Goal: Communication & Community: Answer question/provide support

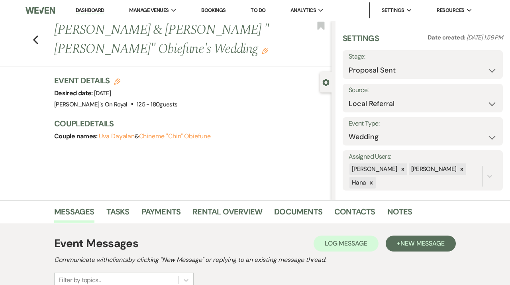
select select "6"
select select "20"
click at [92, 12] on link "Dashboard" at bounding box center [90, 11] width 29 height 8
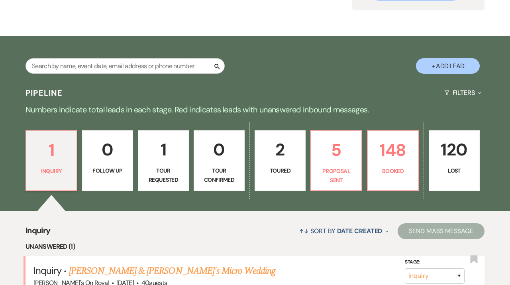
scroll to position [98, 0]
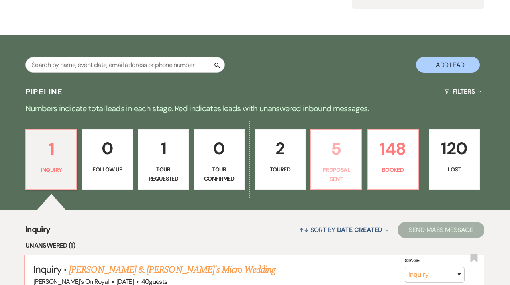
click at [319, 160] on p "5" at bounding box center [336, 148] width 41 height 27
select select "6"
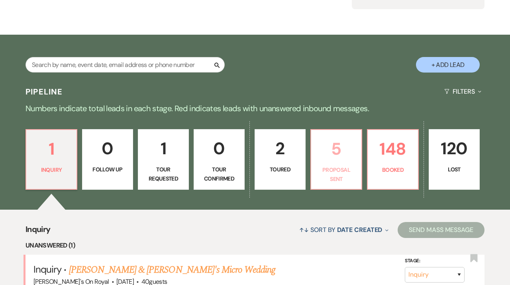
select select "6"
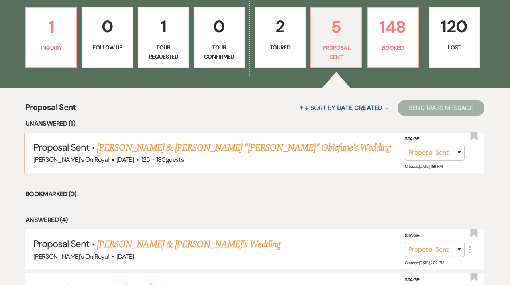
scroll to position [221, 0]
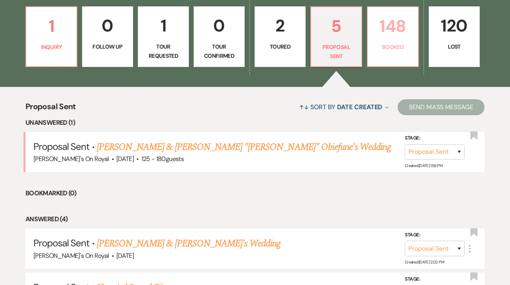
click at [401, 57] on link "148 Booked" at bounding box center [393, 36] width 52 height 61
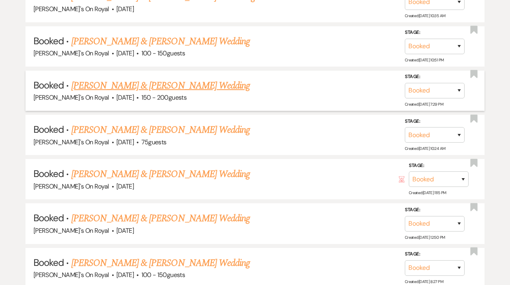
click at [202, 83] on link "[PERSON_NAME] & [PERSON_NAME] Wedding" at bounding box center [160, 85] width 179 height 14
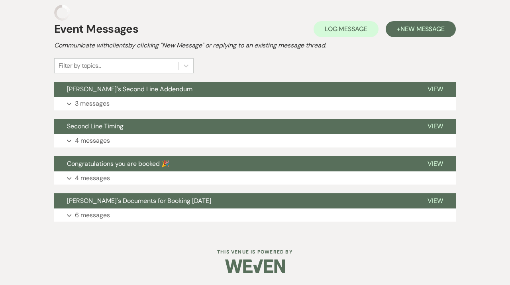
scroll to position [145, 0]
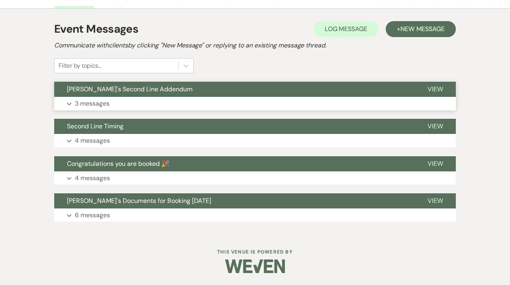
click at [191, 91] on button "[PERSON_NAME]'s Second Line Addendum" at bounding box center [234, 89] width 361 height 15
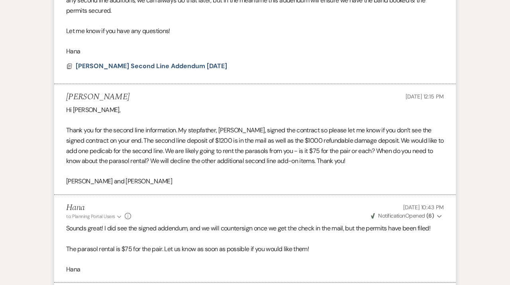
scroll to position [314, 0]
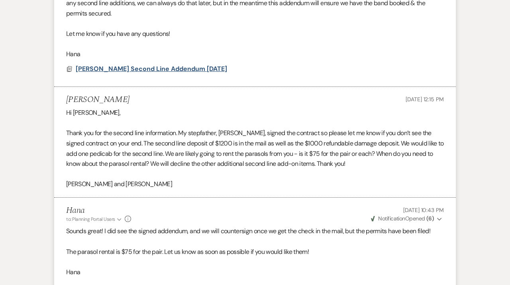
click at [111, 65] on span "[PERSON_NAME] Second Line Addendum [DATE]" at bounding box center [151, 69] width 151 height 8
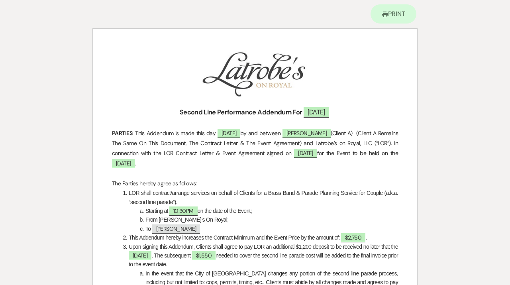
scroll to position [0, 0]
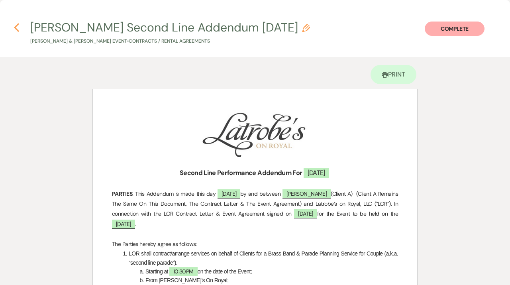
click at [17, 26] on use "button" at bounding box center [16, 27] width 5 height 9
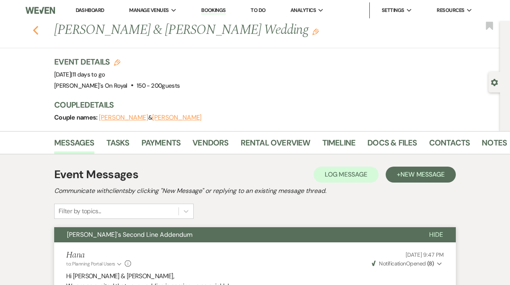
click at [35, 32] on use "button" at bounding box center [35, 30] width 5 height 9
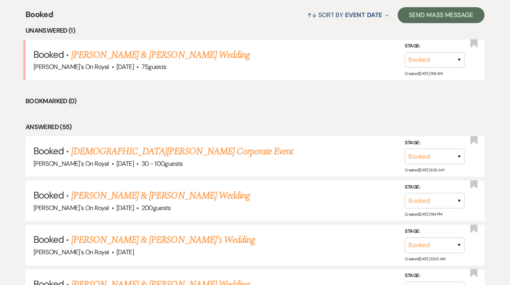
scroll to position [219, 0]
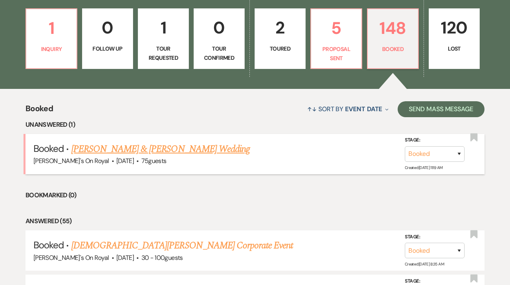
click at [102, 151] on link "[PERSON_NAME] & [PERSON_NAME] Wedding" at bounding box center [160, 149] width 179 height 14
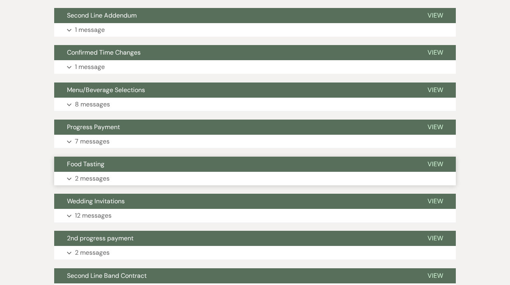
scroll to position [315, 0]
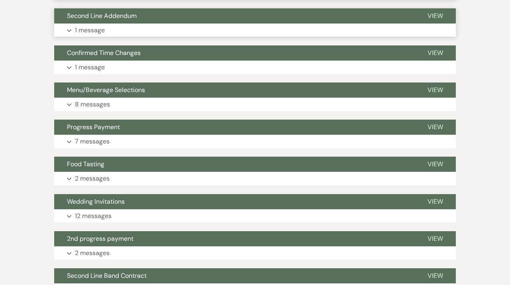
click at [173, 21] on button "Second Line Addendum" at bounding box center [234, 15] width 361 height 15
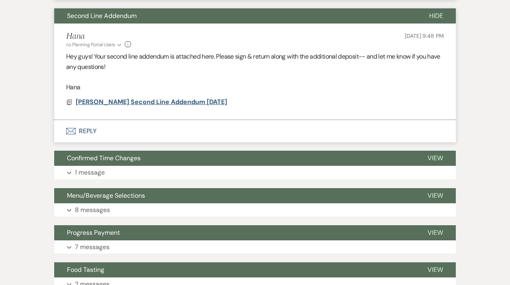
click at [180, 101] on span "[PERSON_NAME] Second Line Addendum [DATE]" at bounding box center [151, 102] width 151 height 8
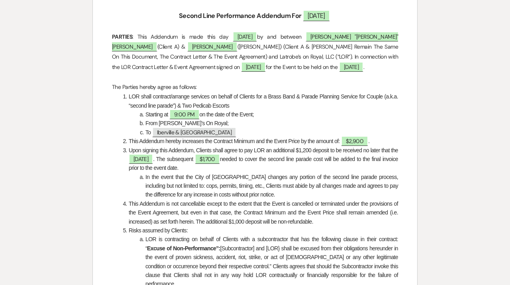
scroll to position [0, 0]
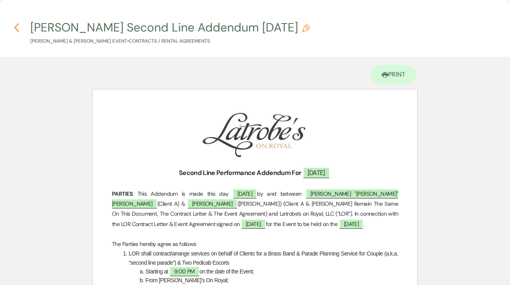
click at [14, 27] on icon "Previous" at bounding box center [17, 28] width 6 height 10
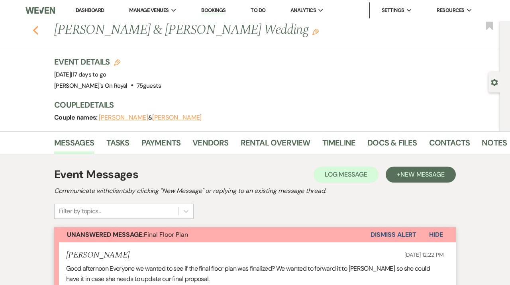
click at [38, 27] on icon "Previous" at bounding box center [36, 31] width 6 height 10
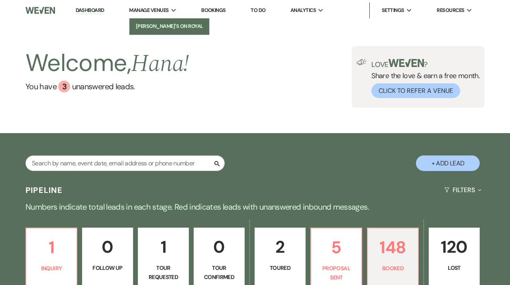
click at [162, 26] on li "[PERSON_NAME]'s On Royal" at bounding box center [169, 26] width 72 height 8
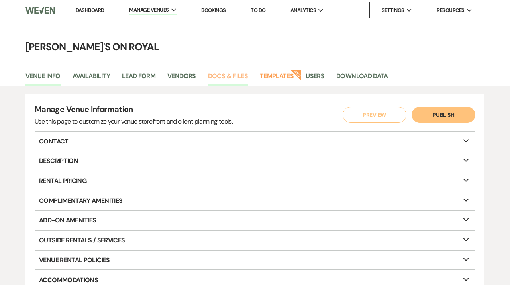
click at [221, 76] on link "Docs & Files" at bounding box center [228, 78] width 40 height 15
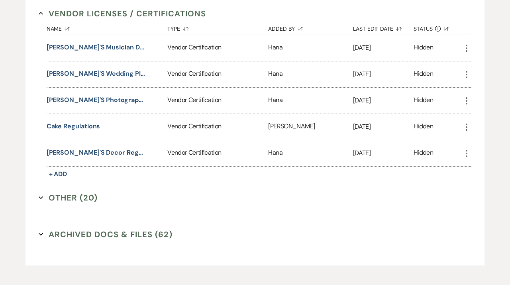
click at [78, 193] on button "Other (20) Expand" at bounding box center [68, 198] width 59 height 12
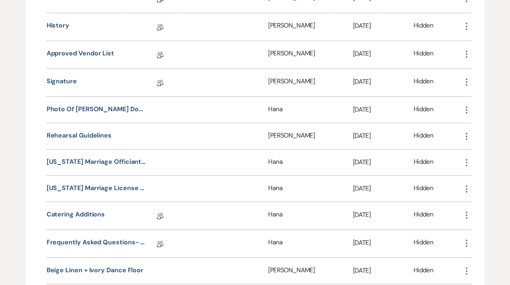
scroll to position [1593, 0]
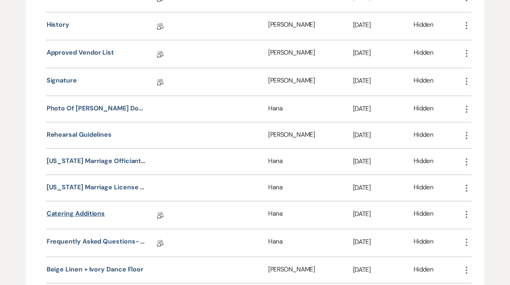
click at [95, 209] on link "Catering Additions" at bounding box center [76, 215] width 59 height 12
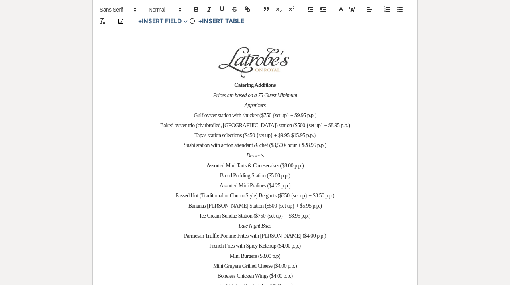
scroll to position [133, 0]
drag, startPoint x: 329, startPoint y: 114, endPoint x: 182, endPoint y: 116, distance: 147.0
click at [182, 116] on p "Gulf oyster station with shucker ($750 {set up} + $9.95 p.p.)" at bounding box center [255, 115] width 286 height 10
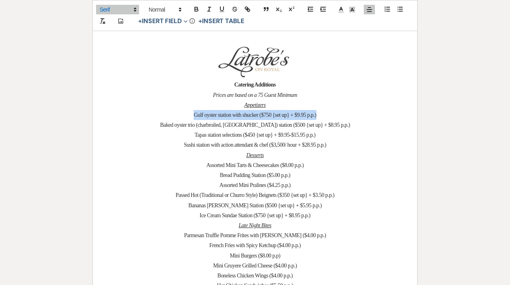
copy span "Gulf oyster station with shucker ($750 {set up} + $9.95 p.p.)"
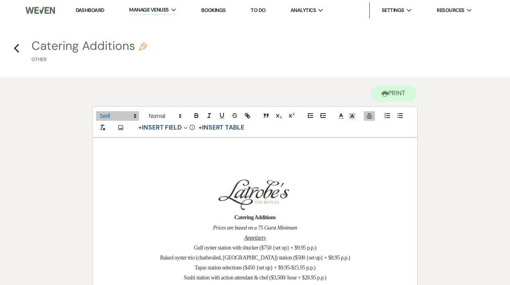
click at [20, 48] on h4 "Previous Catering Additions Pencil Other" at bounding box center [255, 53] width 510 height 26
click at [18, 48] on icon "Previous" at bounding box center [17, 48] width 6 height 10
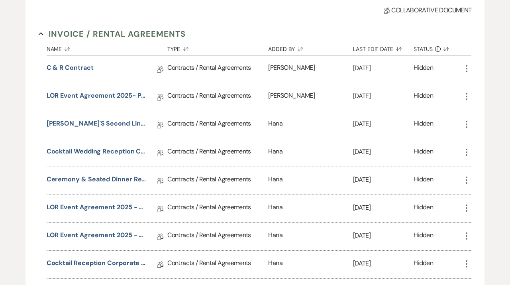
scroll to position [143, 0]
click at [98, 152] on link "Cocktail Wedding Reception Contract" at bounding box center [97, 152] width 100 height 12
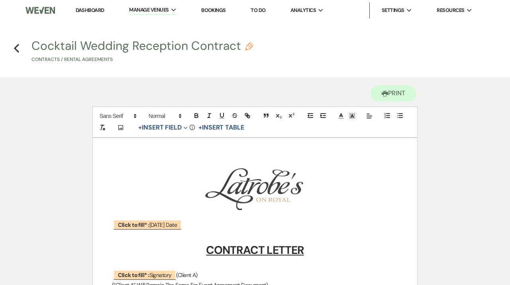
click at [94, 11] on link "Dashboard" at bounding box center [90, 10] width 29 height 7
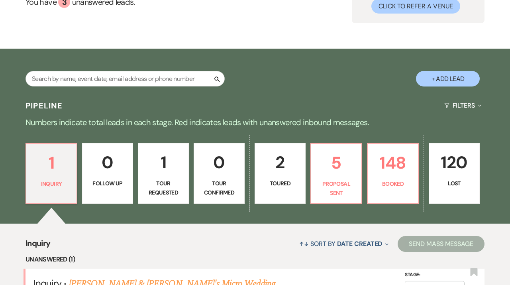
scroll to position [86, 0]
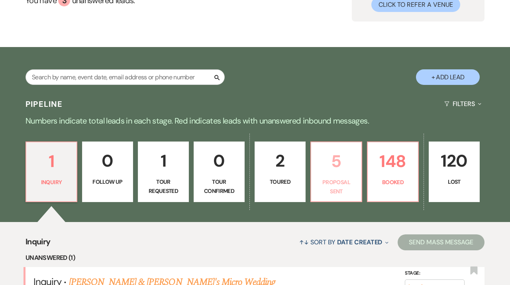
click at [352, 182] on p "Proposal Sent" at bounding box center [336, 187] width 41 height 18
select select "6"
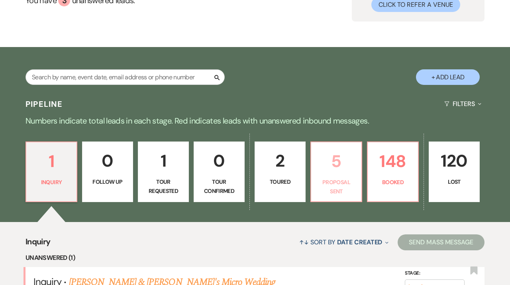
select select "6"
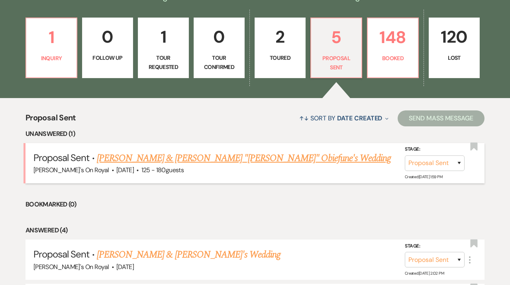
click at [234, 152] on link "[PERSON_NAME] & [PERSON_NAME] "[PERSON_NAME]" Obiefune's Wedding" at bounding box center [244, 158] width 294 height 14
select select "6"
select select "20"
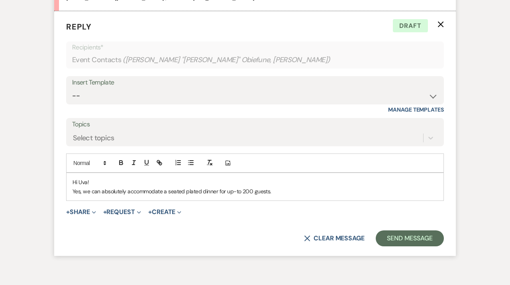
scroll to position [1612, 0]
click at [280, 195] on p "Yes, we can absolutely accommodate a seated plated dinner for up-to 200 guests." at bounding box center [255, 190] width 365 height 9
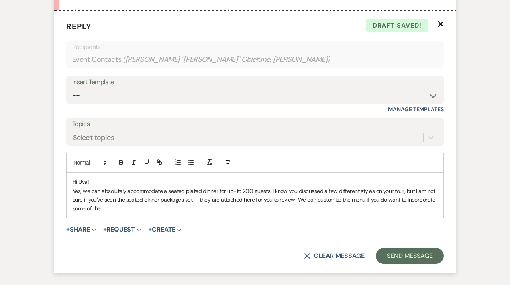
drag, startPoint x: 297, startPoint y: 209, endPoint x: 304, endPoint y: 217, distance: 10.8
click at [304, 213] on p "Yes, we can absolutely accommodate a seated plated dinner for up-to 200 guests.…" at bounding box center [255, 199] width 365 height 27
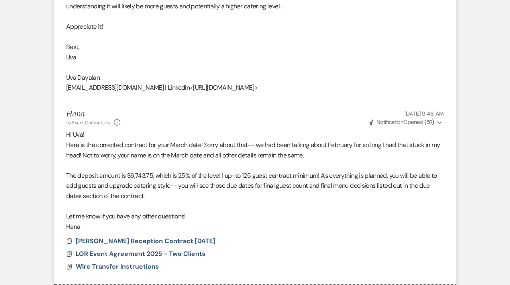
scroll to position [690, 0]
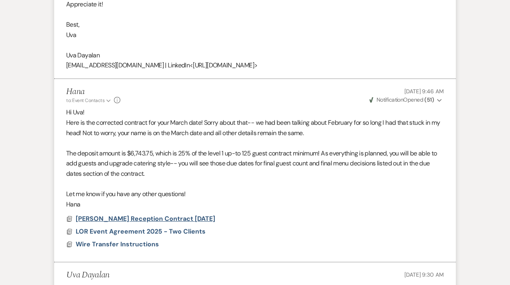
click at [180, 223] on span "[PERSON_NAME] Reception Contract [DATE]" at bounding box center [145, 218] width 139 height 8
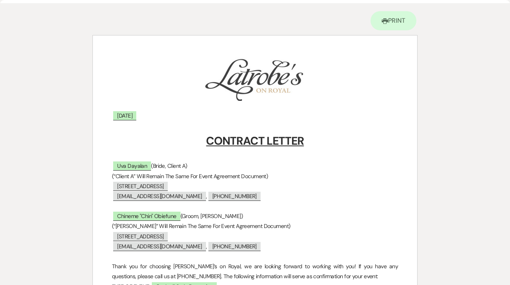
scroll to position [3, 0]
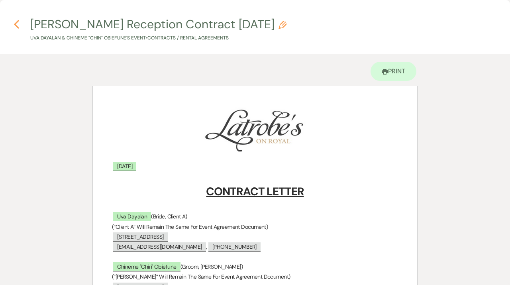
click at [16, 22] on icon "Previous" at bounding box center [17, 25] width 6 height 10
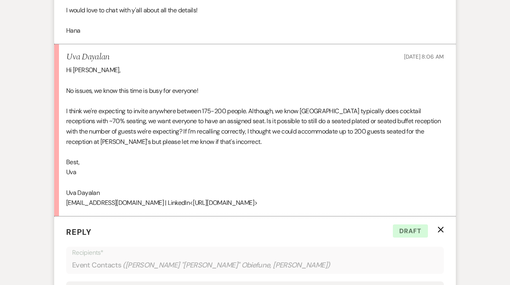
scroll to position [1693, 0]
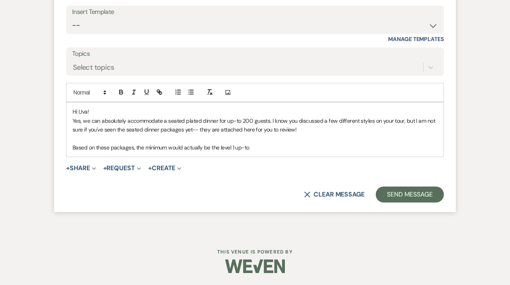
click at [267, 145] on p "Based on these packages, the minimum would actually be the level 1 up-to" at bounding box center [255, 147] width 365 height 9
click at [82, 169] on button "+ Share Expand" at bounding box center [81, 168] width 30 height 6
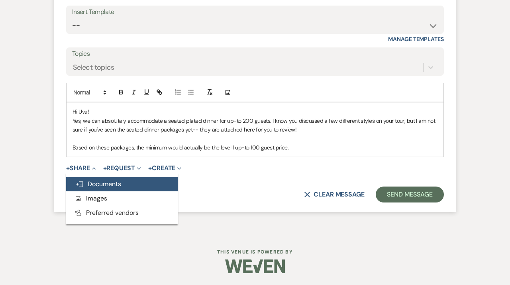
click at [94, 183] on span "Doc Upload Documents" at bounding box center [98, 184] width 45 height 8
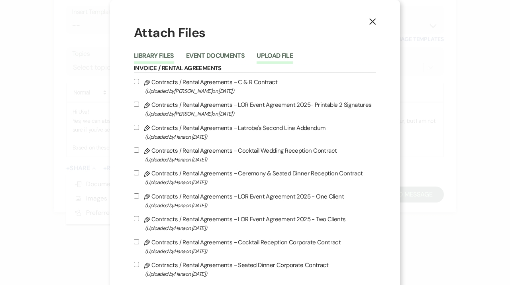
click at [279, 56] on button "Upload File" at bounding box center [275, 58] width 36 height 11
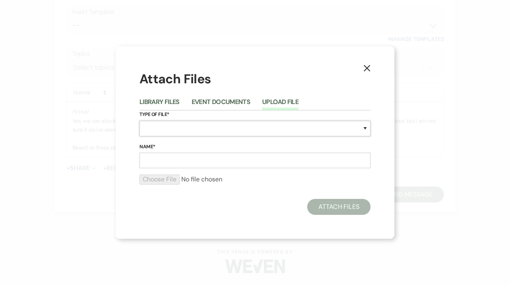
click at [139, 121] on select "Special Event Insurance Vendor Certificate of Insurance Contracts / Rental Agre…" at bounding box center [254, 129] width 231 height 16
select select "20"
click option "Packages" at bounding box center [0, 0] width 0 height 0
click at [159, 168] on input "Name*" at bounding box center [254, 161] width 231 height 16
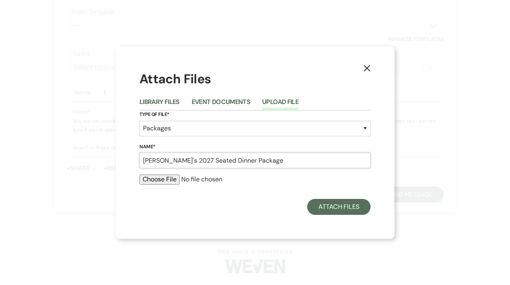
type input "[PERSON_NAME]'s 2027 Seated Dinner Package"
click at [154, 182] on input "file" at bounding box center [254, 180] width 231 height 10
type input "C:\fakepath\Latrobe's 2027 Seated Wedding Packages.pdf"
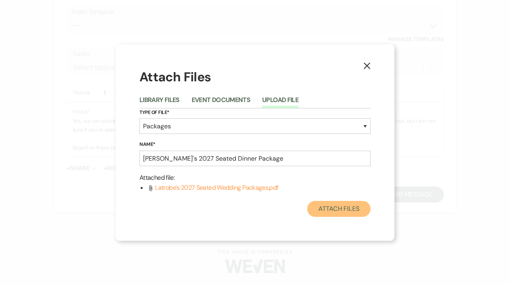
click at [340, 210] on button "Attach Files" at bounding box center [338, 209] width 63 height 16
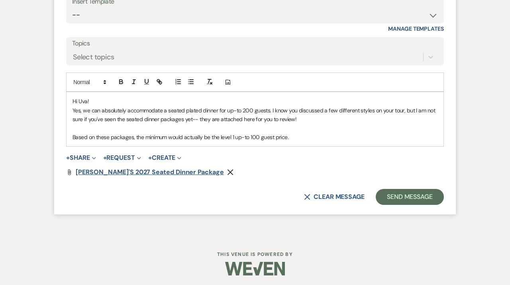
click at [161, 176] on span "[PERSON_NAME]'s 2027 Seated Dinner Package" at bounding box center [150, 172] width 148 height 8
click at [227, 175] on icon "Remove" at bounding box center [230, 172] width 6 height 6
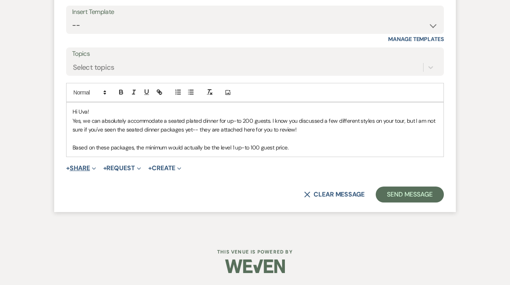
click at [84, 166] on button "+ Share Expand" at bounding box center [81, 168] width 30 height 6
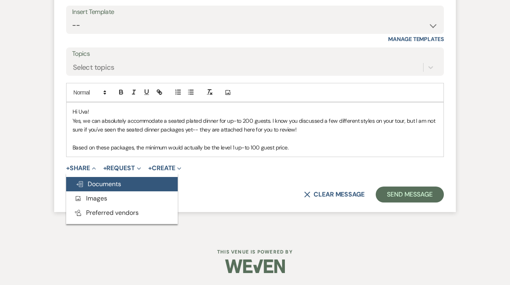
click at [93, 183] on span "Doc Upload Documents" at bounding box center [98, 184] width 45 height 8
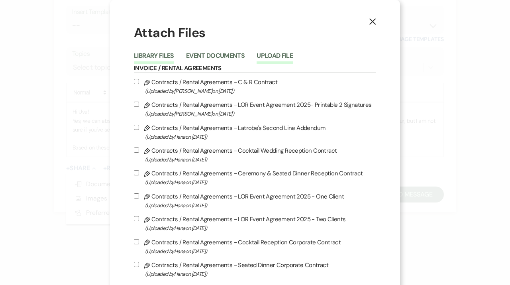
click at [277, 57] on button "Upload File" at bounding box center [275, 58] width 36 height 11
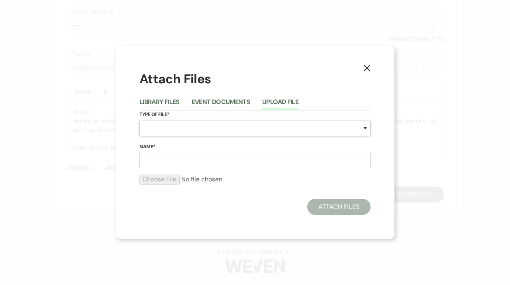
click at [139, 121] on select "Special Event Insurance Vendor Certificate of Insurance Contracts / Rental Agre…" at bounding box center [254, 129] width 231 height 16
click option "Product Specifications" at bounding box center [0, 0] width 0 height 0
click at [139, 121] on select "Special Event Insurance Vendor Certificate of Insurance Contracts / Rental Agre…" at bounding box center [254, 129] width 231 height 16
select select "20"
click option "Packages" at bounding box center [0, 0] width 0 height 0
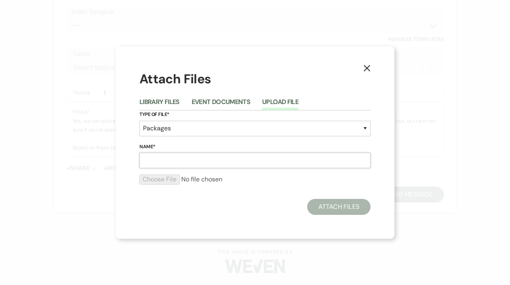
click at [186, 162] on input "Name*" at bounding box center [254, 161] width 231 height 16
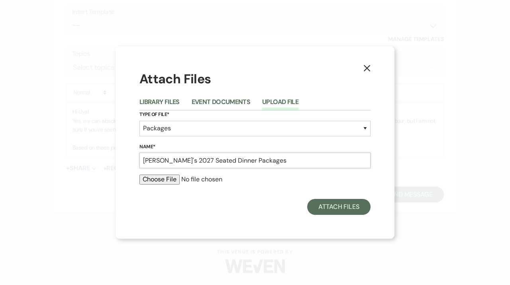
type input "[PERSON_NAME]'s 2027 Seated Dinner Packages"
click at [154, 187] on div at bounding box center [254, 183] width 231 height 16
click at [155, 178] on input "file" at bounding box center [254, 180] width 231 height 10
type input "C:\fakepath\Latrobe's 2027 Seated Wedding Packages.pdf"
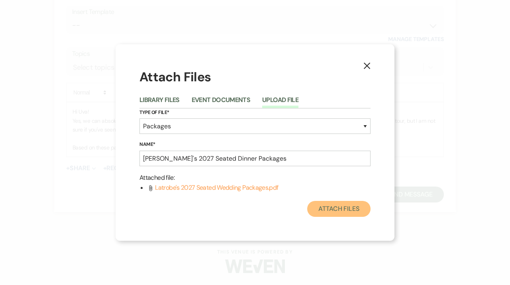
click at [331, 208] on button "Attach Files" at bounding box center [338, 209] width 63 height 16
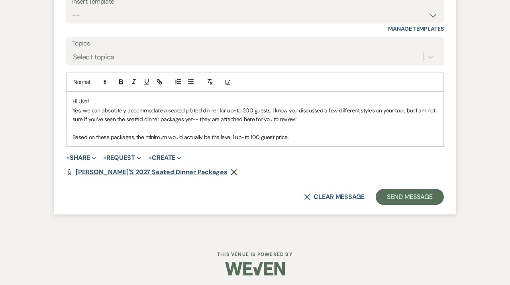
click at [163, 176] on span "[PERSON_NAME]'s 2027 Seated Dinner Packages" at bounding box center [152, 172] width 152 height 8
click at [317, 141] on p "Based on these packages, the minimum would actually be the level 1 up-to 100 gu…" at bounding box center [255, 137] width 365 height 9
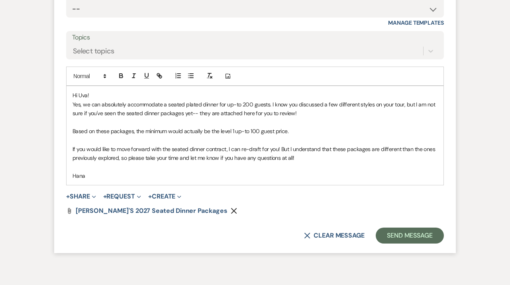
scroll to position [1750, 0]
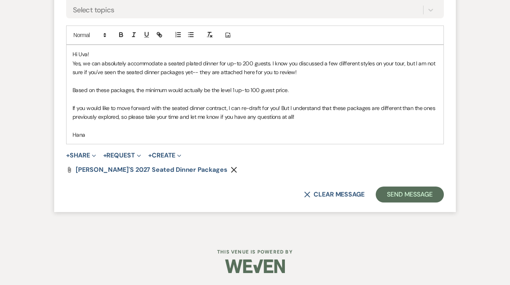
click at [237, 90] on p "Based on these packages, the minimum would actually be the level 1 up-to 100 gu…" at bounding box center [255, 90] width 365 height 9
click at [420, 196] on button "Send Message" at bounding box center [410, 194] width 68 height 16
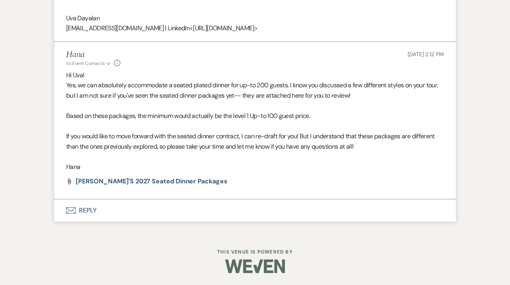
scroll to position [1592, 0]
